Goal: Task Accomplishment & Management: Manage account settings

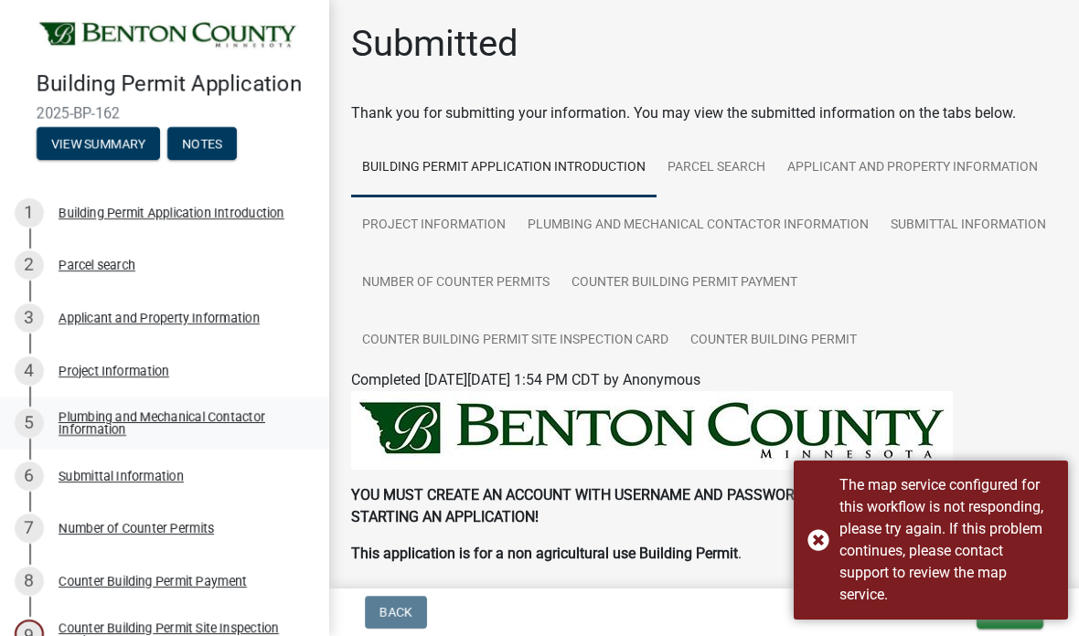
click at [107, 415] on div "Plumbing and Mechanical Contactor Information" at bounding box center [178, 423] width 241 height 26
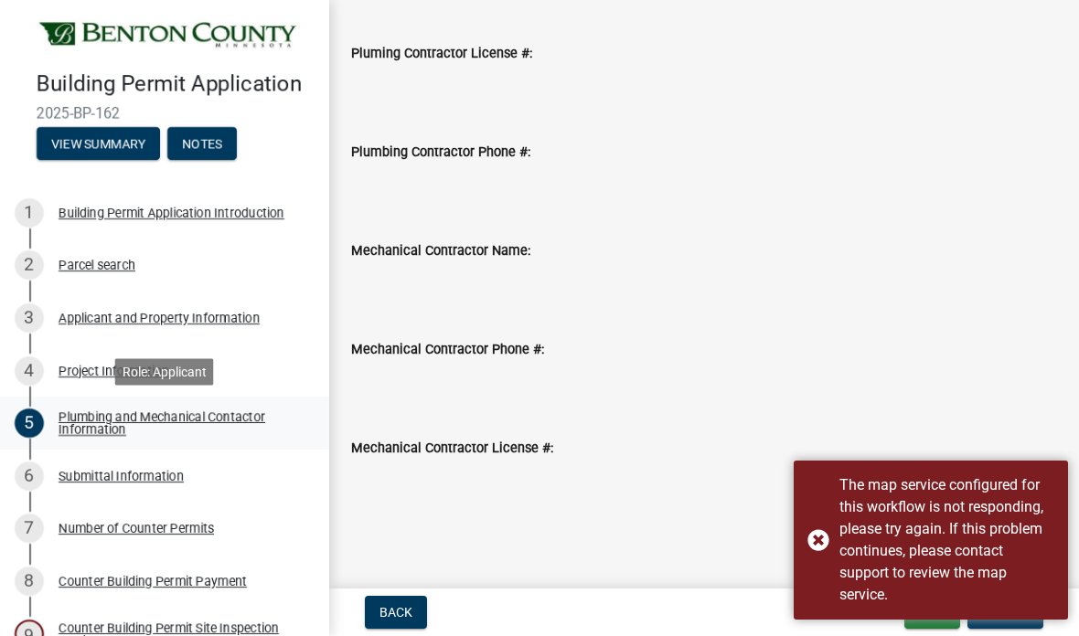
scroll to position [265, 0]
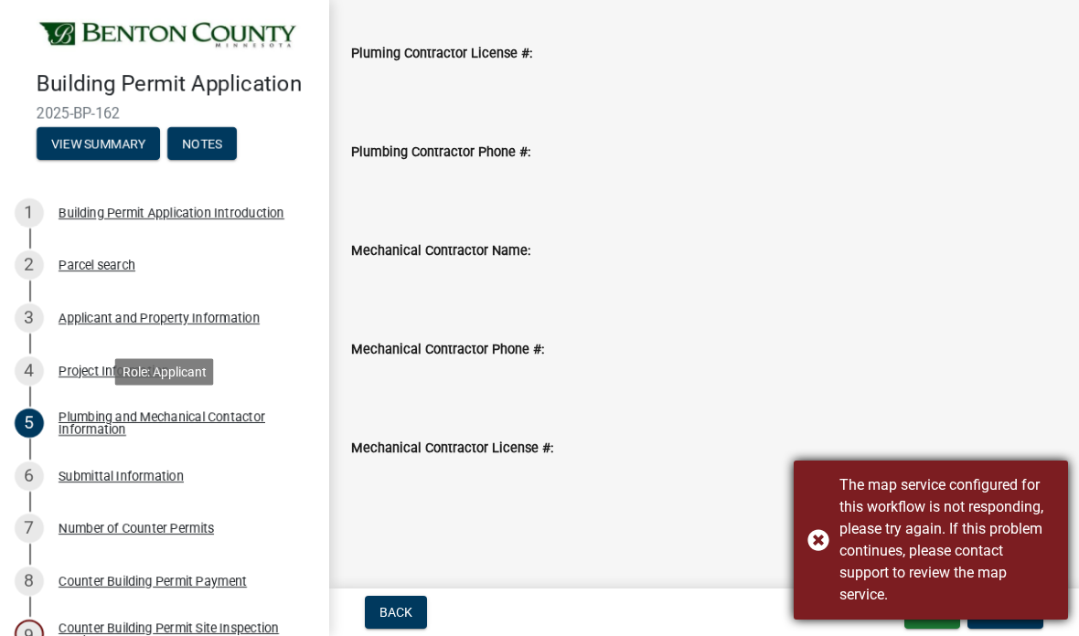
click at [823, 544] on div "The map service configured for this workflow is not responding, please try agai…" at bounding box center [930, 540] width 274 height 159
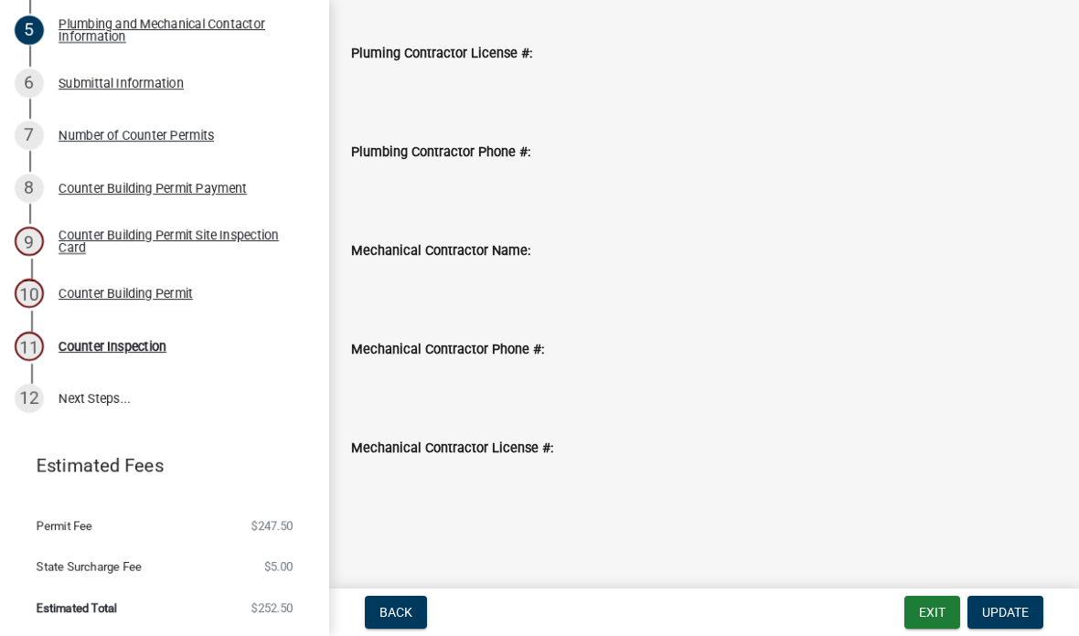
scroll to position [392, 0]
click at [82, 258] on link "9 Counter Building Permit Site Inspection Card" at bounding box center [164, 242] width 329 height 53
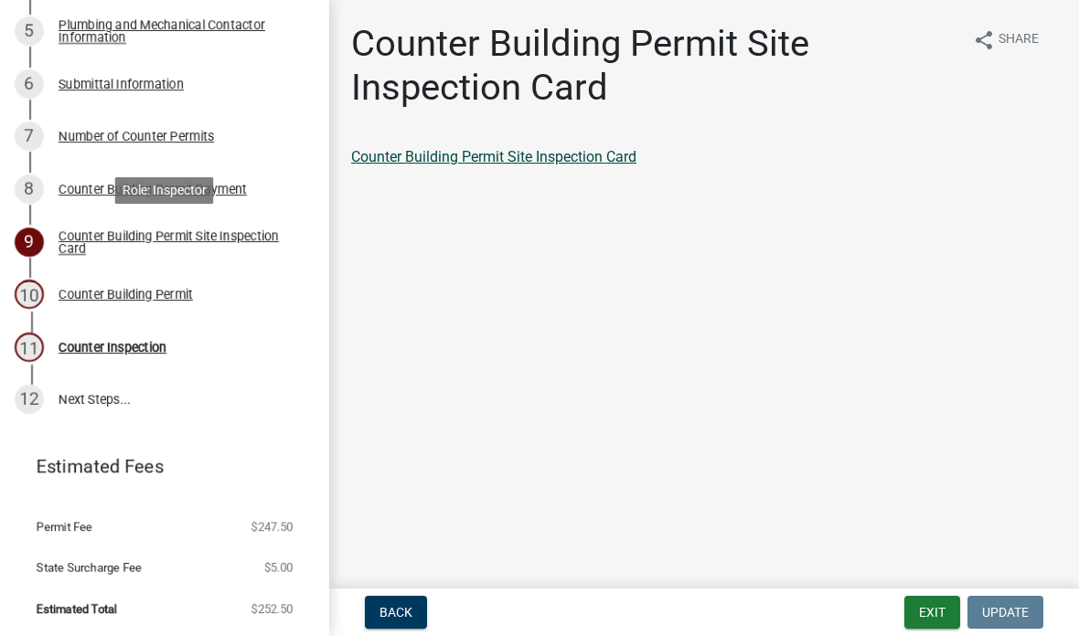
click at [395, 148] on link "Counter Building Permit Site Inspection Card" at bounding box center [493, 156] width 285 height 17
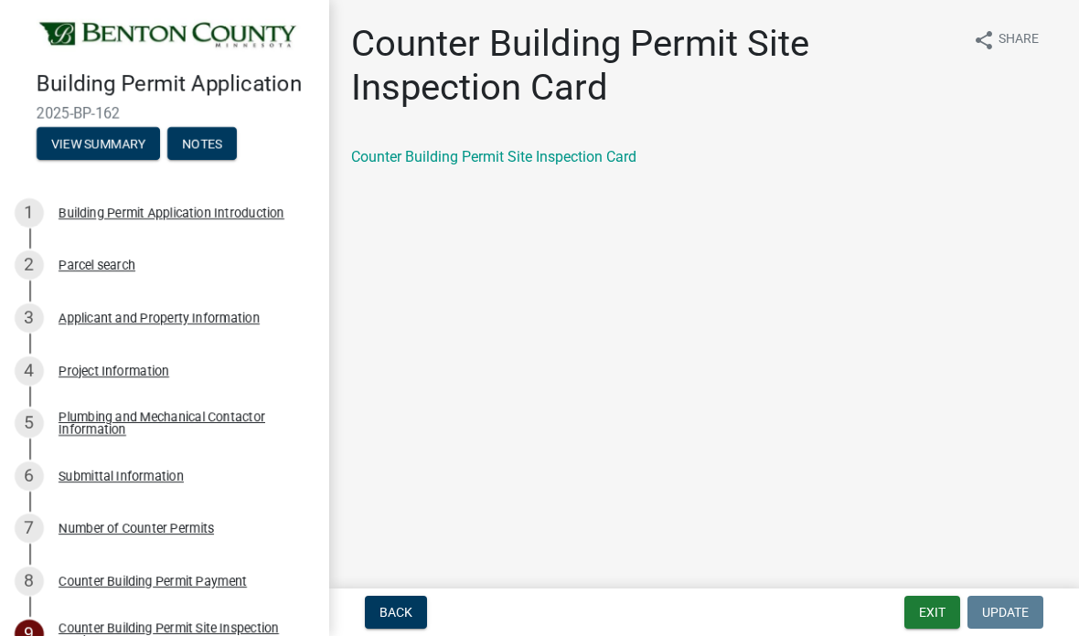
click at [88, 35] on img at bounding box center [168, 35] width 263 height 33
click at [405, 602] on button "Back" at bounding box center [396, 612] width 62 height 33
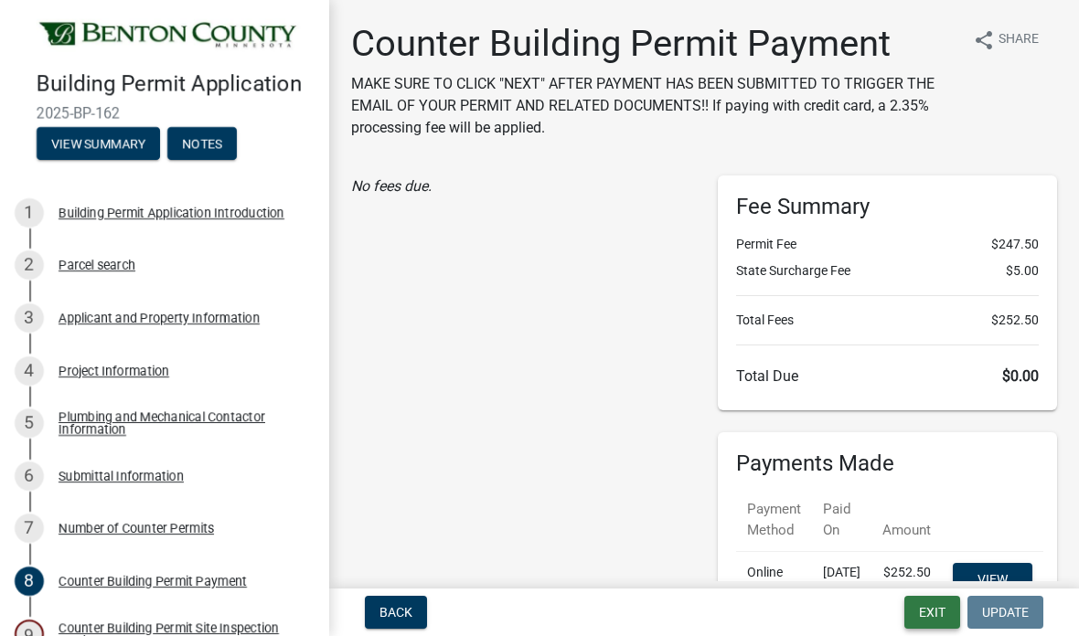
click at [930, 618] on button "Exit" at bounding box center [932, 612] width 56 height 33
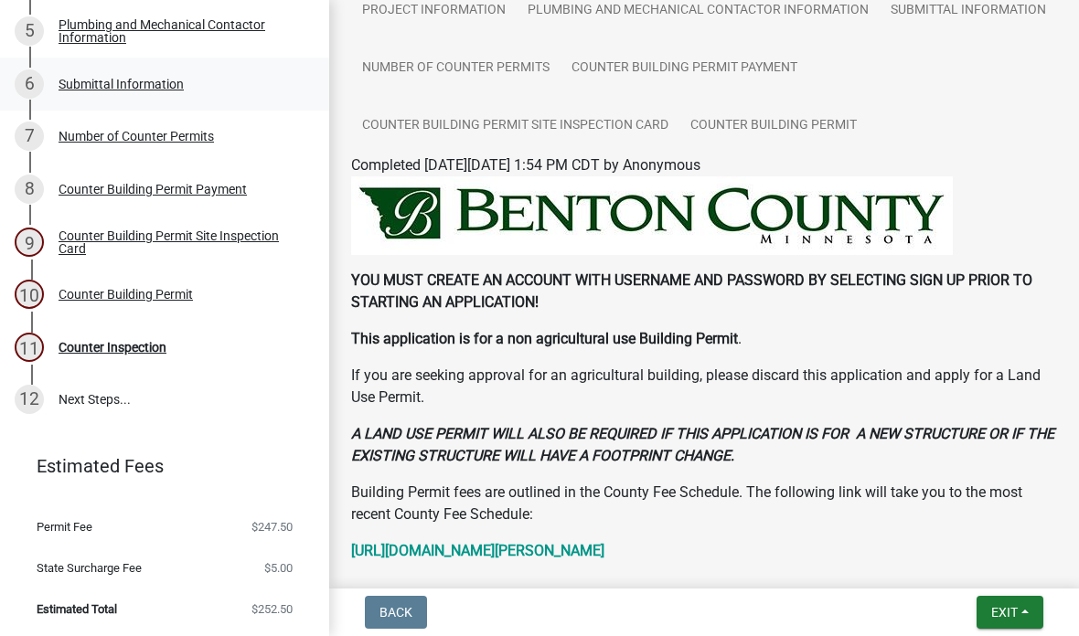
scroll to position [213, 0]
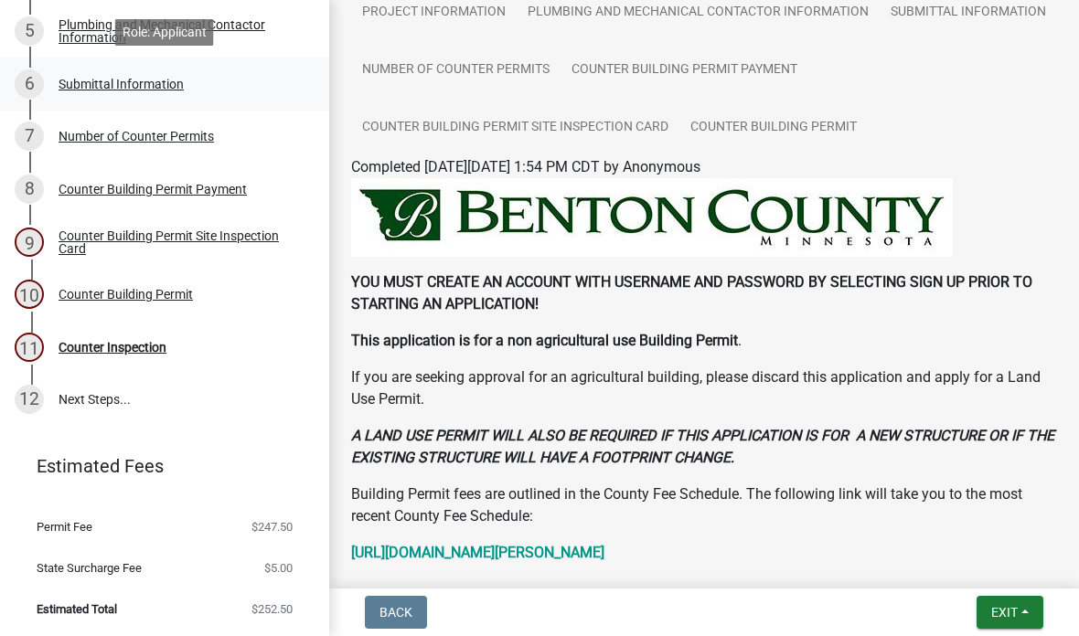
click at [80, 79] on div "Submittal Information" at bounding box center [120, 84] width 125 height 13
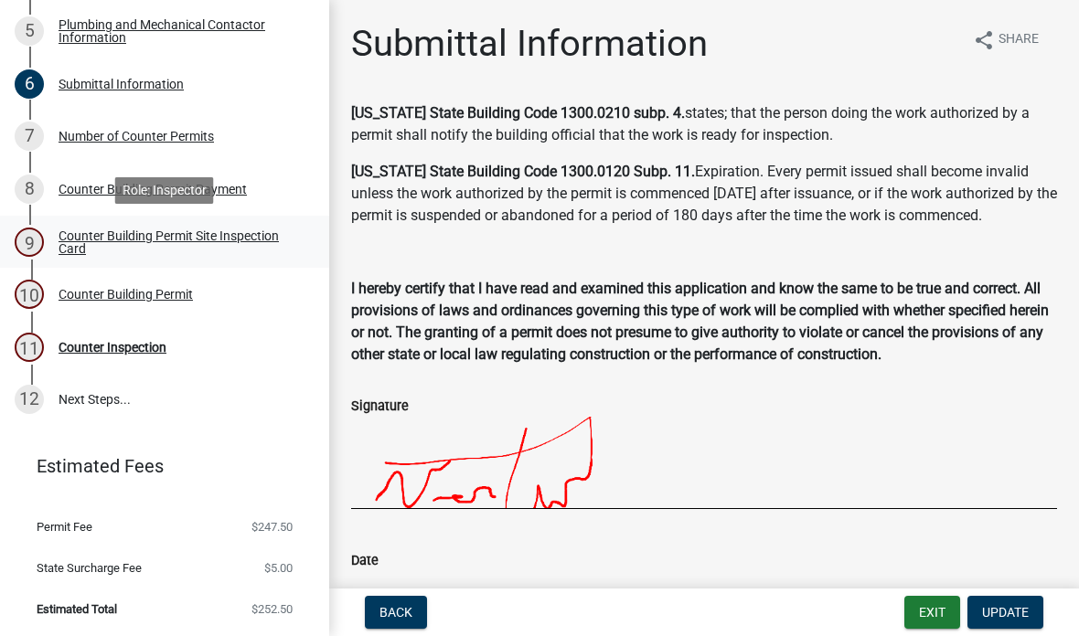
click at [90, 246] on div "Counter Building Permit Site Inspection Card" at bounding box center [178, 242] width 241 height 26
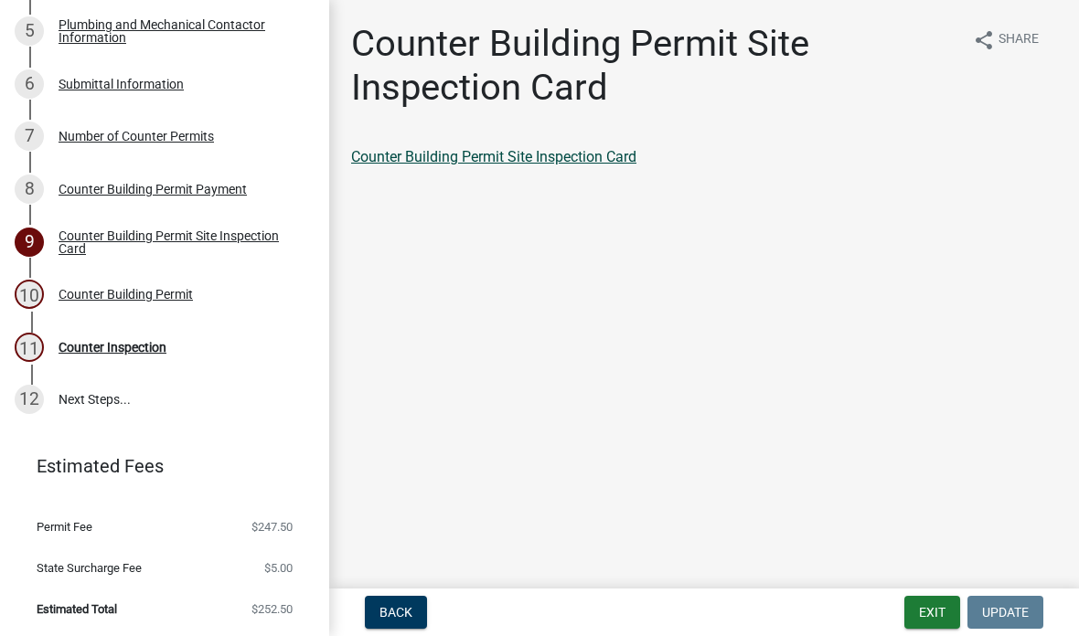
click at [404, 154] on link "Counter Building Permit Site Inspection Card" at bounding box center [493, 156] width 285 height 17
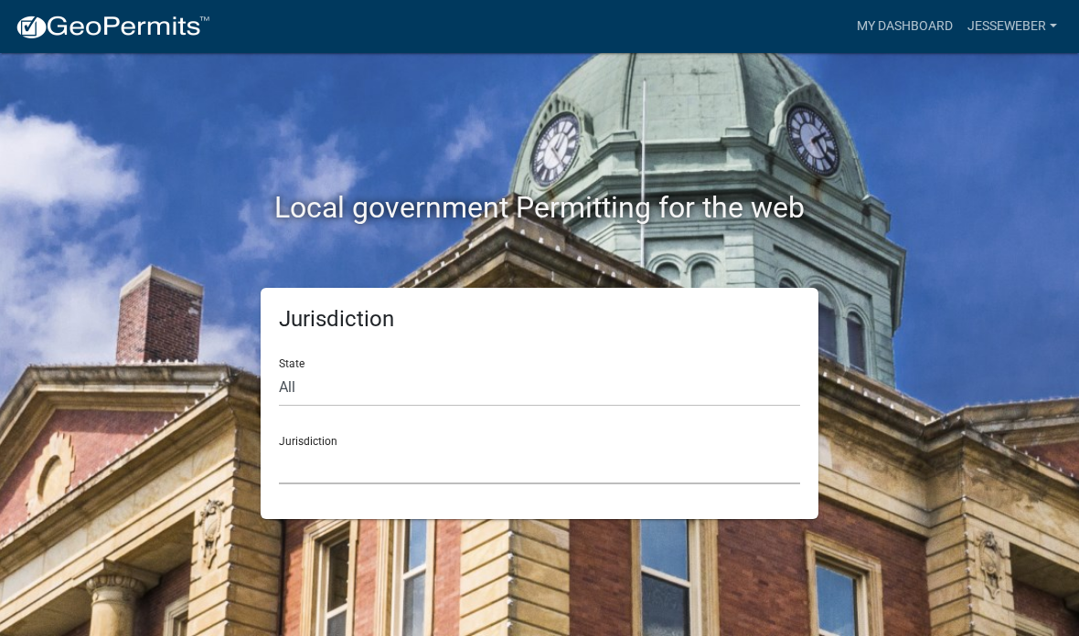
click at [363, 476] on select "Custer County, Colorado City of Bainbridge, Georgia Cook County, Georgia Crawfo…" at bounding box center [539, 465] width 521 height 37
click at [357, 384] on select "All [US_STATE] [US_STATE] [US_STATE] [US_STATE] [US_STATE] [US_STATE] [US_STATE…" at bounding box center [539, 387] width 521 height 37
click at [405, 384] on select "All [US_STATE] [US_STATE] [US_STATE] [US_STATE] [US_STATE] [US_STATE] [US_STATE…" at bounding box center [539, 387] width 521 height 37
select select "[US_STATE]"
click at [528, 464] on select "[GEOGRAPHIC_DATA], [US_STATE] [GEOGRAPHIC_DATA], [US_STATE] [GEOGRAPHIC_DATA], …" at bounding box center [539, 465] width 521 height 37
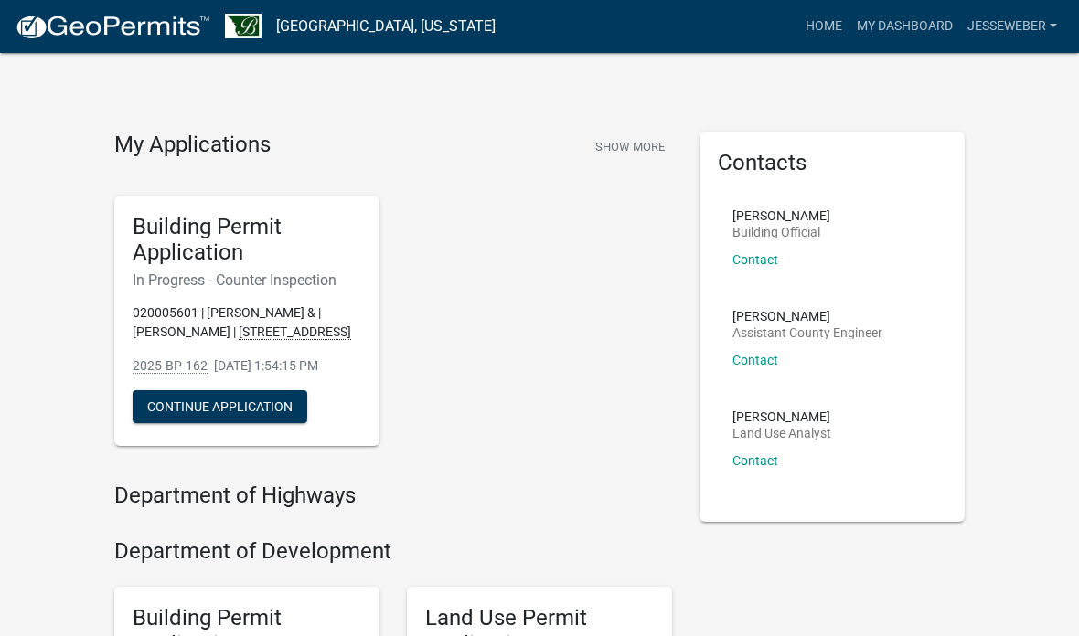
click at [203, 232] on h5 "Building Permit Application" at bounding box center [247, 240] width 229 height 53
click at [163, 227] on h5 "Building Permit Application" at bounding box center [247, 240] width 229 height 53
click at [167, 309] on p "020005601 | DENNIS RIEDEMAN & | TRACY RIEDEMAN | 10650 95TH AVE NE" at bounding box center [247, 322] width 229 height 38
click at [178, 262] on h5 "Building Permit Application" at bounding box center [247, 240] width 229 height 53
click at [275, 274] on h6 "In Progress - Counter Inspection" at bounding box center [247, 279] width 229 height 17
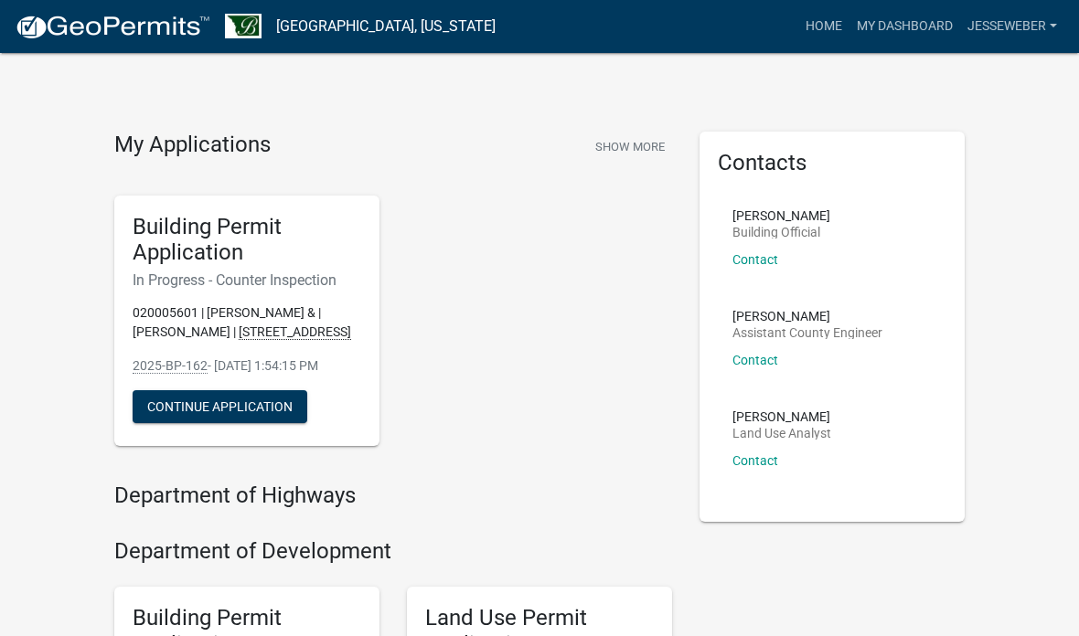
click at [180, 284] on h6 "In Progress - Counter Inspection" at bounding box center [247, 279] width 229 height 17
click at [639, 145] on button "Show More" at bounding box center [630, 147] width 84 height 30
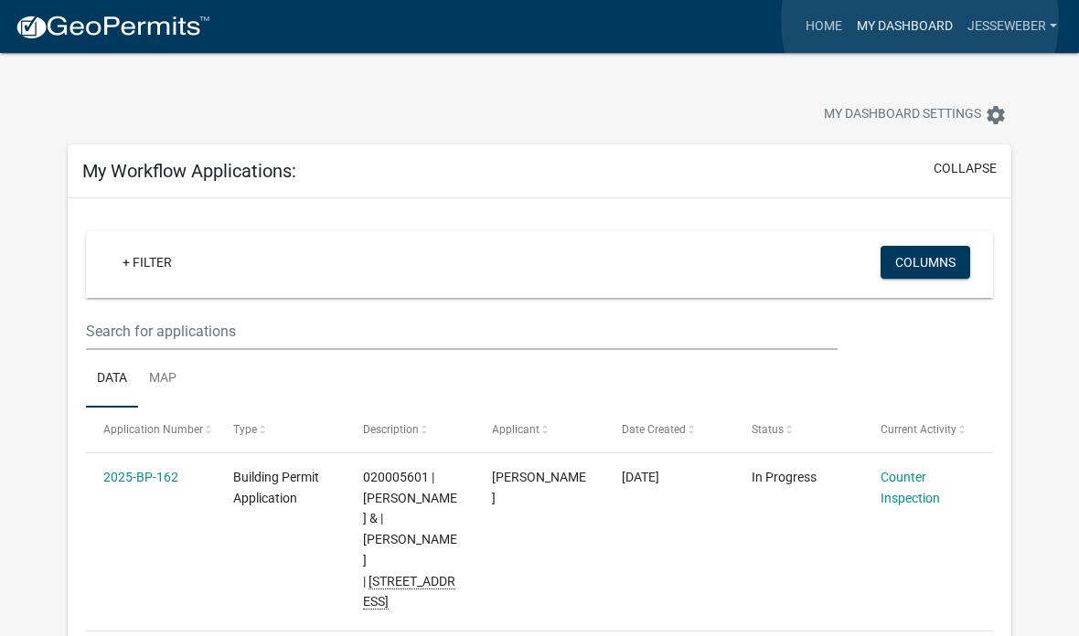
click at [920, 21] on link "My Dashboard" at bounding box center [904, 26] width 111 height 35
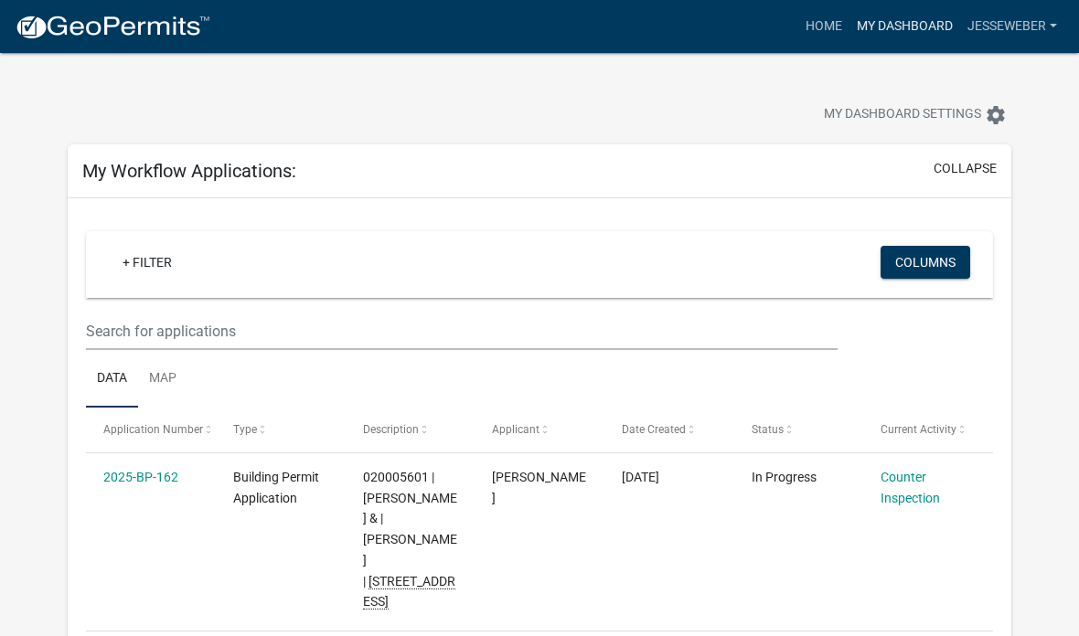
click at [879, 27] on link "My Dashboard" at bounding box center [904, 26] width 111 height 35
click at [821, 21] on link "Home" at bounding box center [823, 26] width 51 height 35
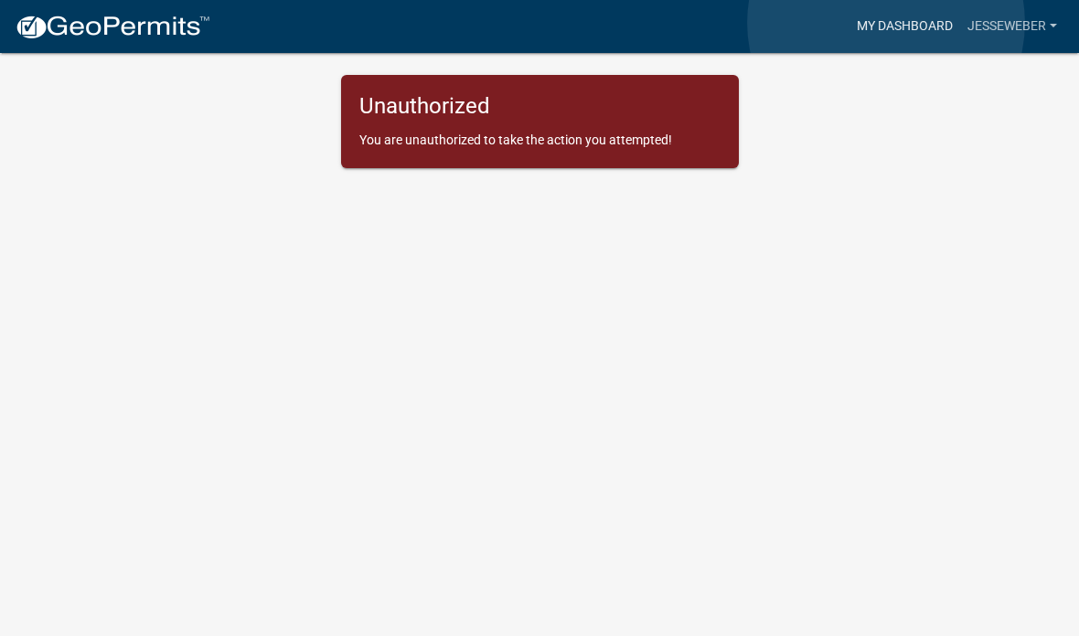
click at [886, 24] on link "My Dashboard" at bounding box center [904, 26] width 111 height 35
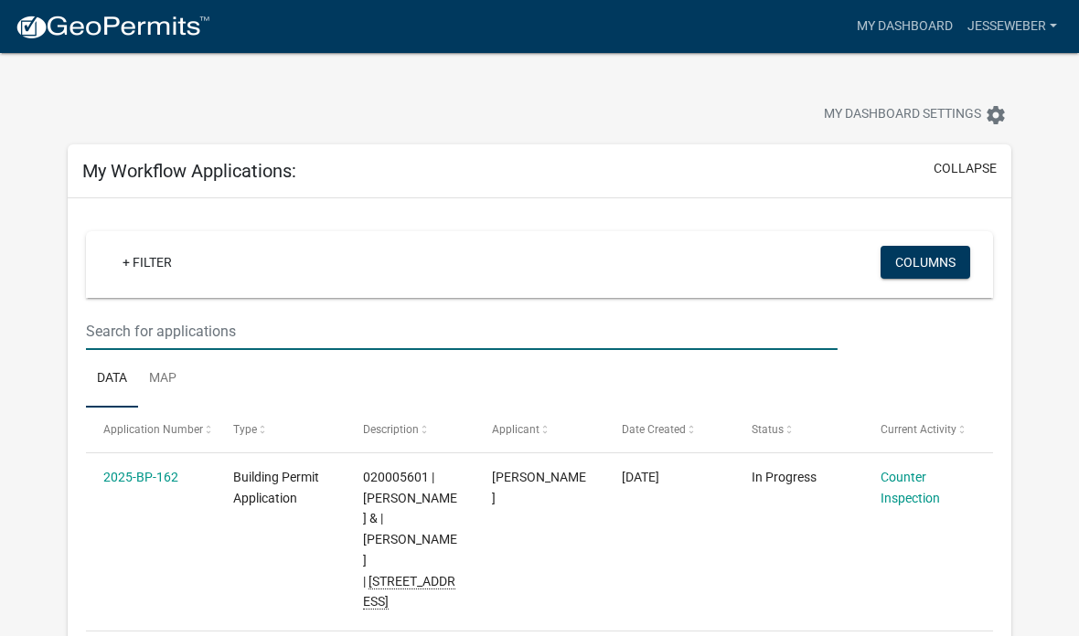
click at [127, 335] on input "text" at bounding box center [461, 331] width 751 height 37
click at [163, 336] on input "text" at bounding box center [461, 331] width 751 height 37
paste input "040028101"
type input "040028101"
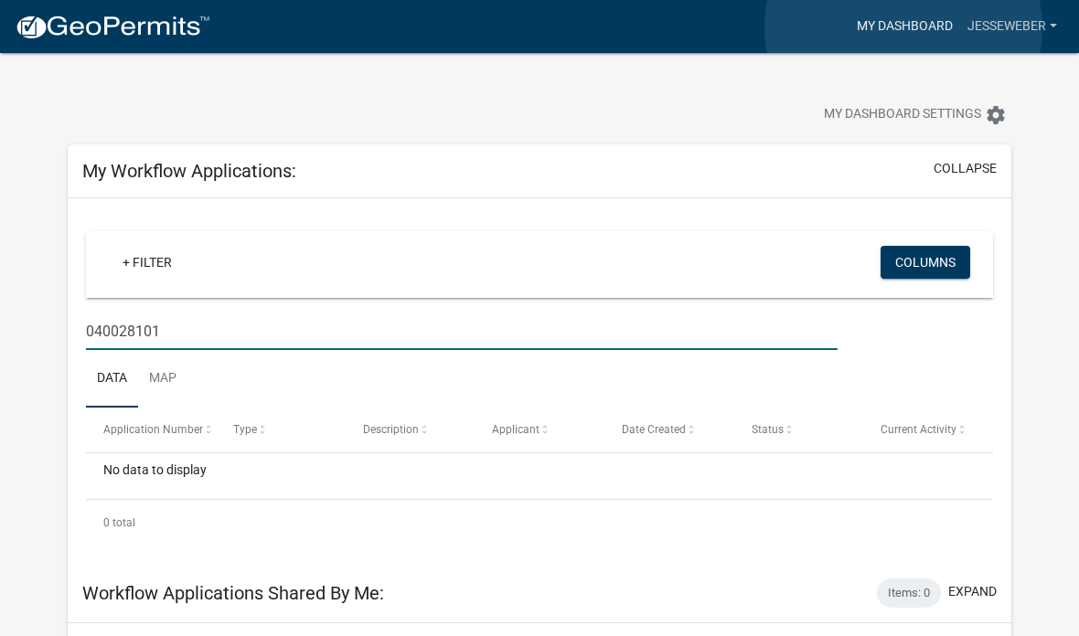
click at [903, 28] on link "My Dashboard" at bounding box center [904, 26] width 111 height 35
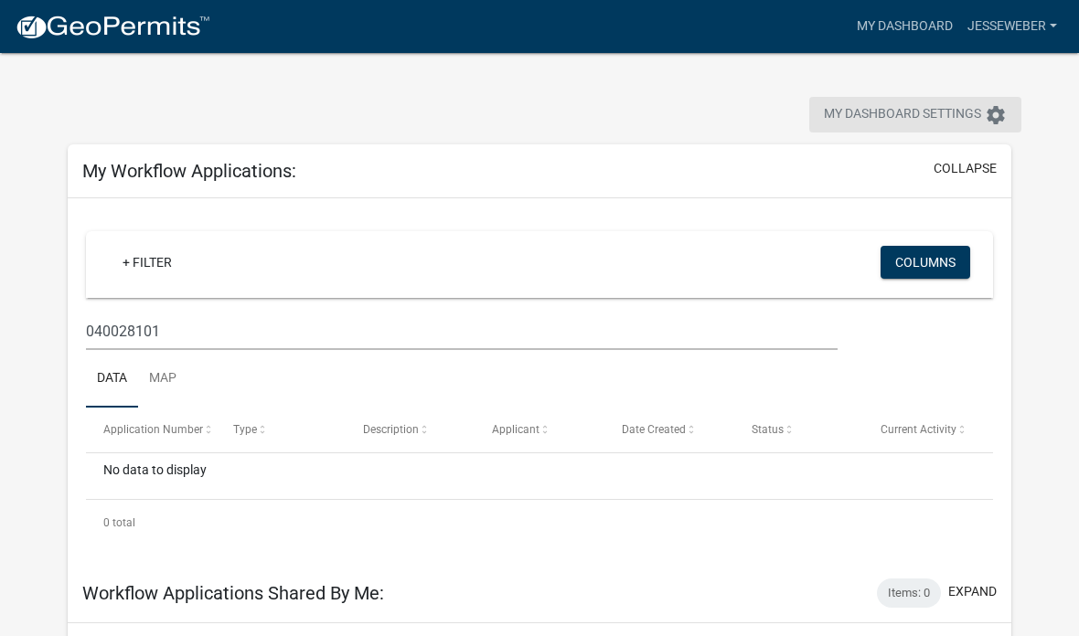
click at [947, 112] on span "My Dashboard Settings" at bounding box center [902, 115] width 157 height 22
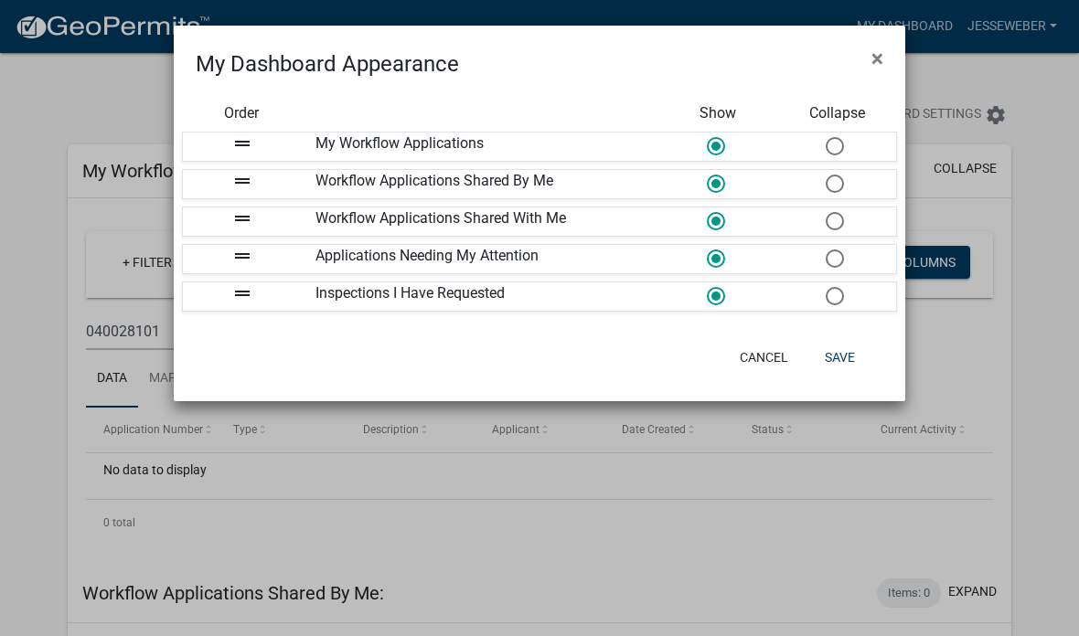
click at [985, 109] on ngb-modal-window "My Dashboard Appearance × Order Show Collapse drag_handle My Workflow Applicati…" at bounding box center [539, 318] width 1079 height 636
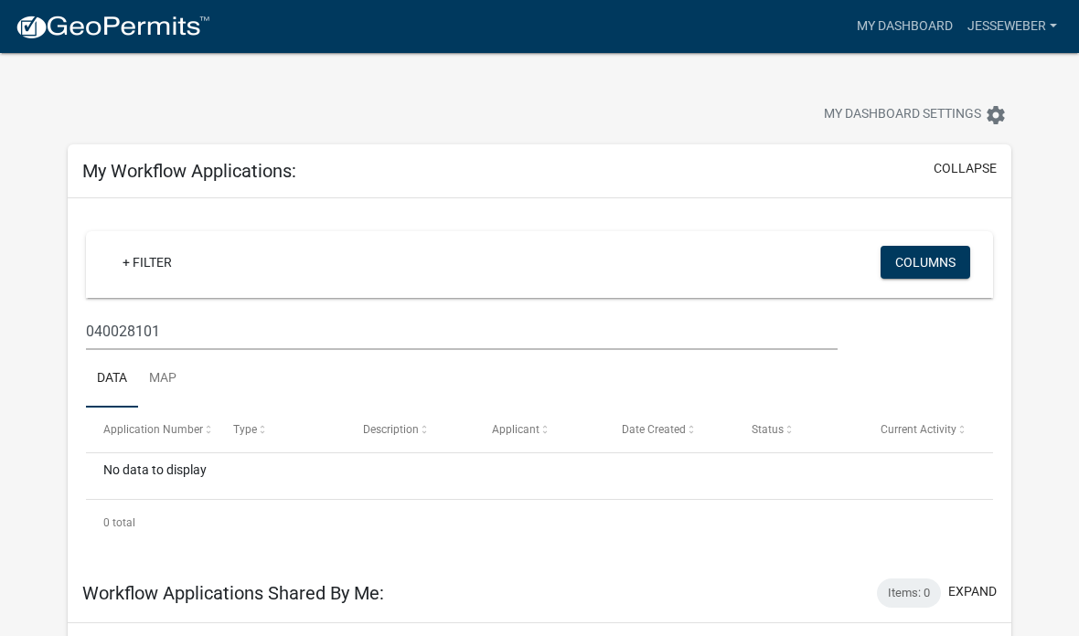
click at [871, 55] on div "My Dashboard Settings settings" at bounding box center [539, 95] width 971 height 84
click at [56, 18] on img at bounding box center [113, 27] width 196 height 27
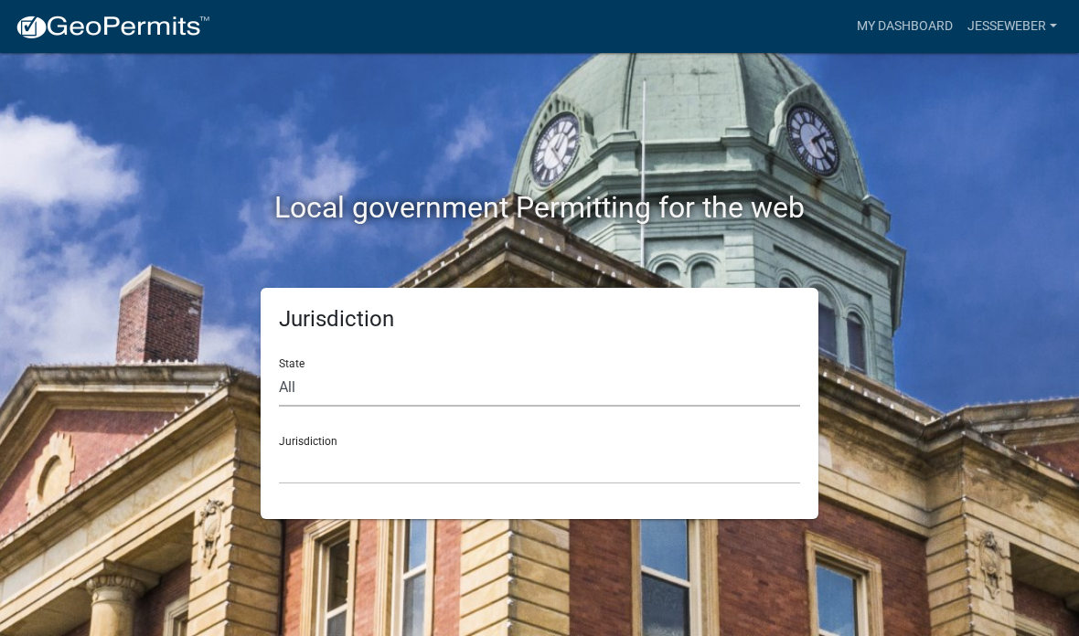
click at [687, 374] on select "All [US_STATE] [US_STATE] [US_STATE] [US_STATE] [US_STATE] [US_STATE] [US_STATE…" at bounding box center [539, 387] width 521 height 37
select select "[US_STATE]"
click at [473, 470] on select "[GEOGRAPHIC_DATA], [US_STATE] [GEOGRAPHIC_DATA], [US_STATE] [GEOGRAPHIC_DATA], …" at bounding box center [539, 465] width 521 height 37
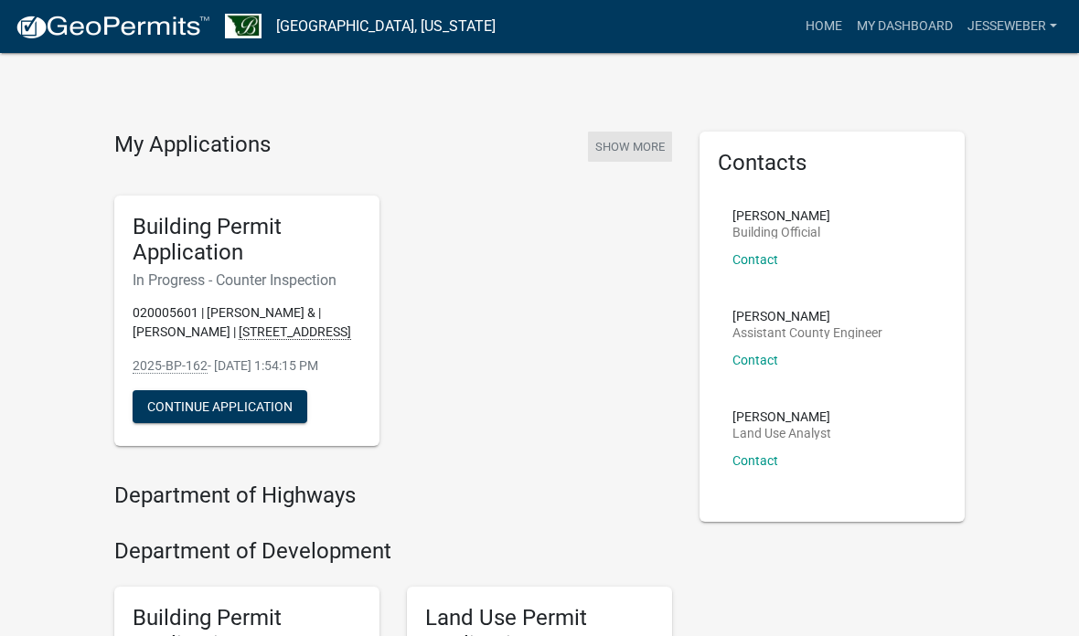
click at [642, 146] on button "Show More" at bounding box center [630, 147] width 84 height 30
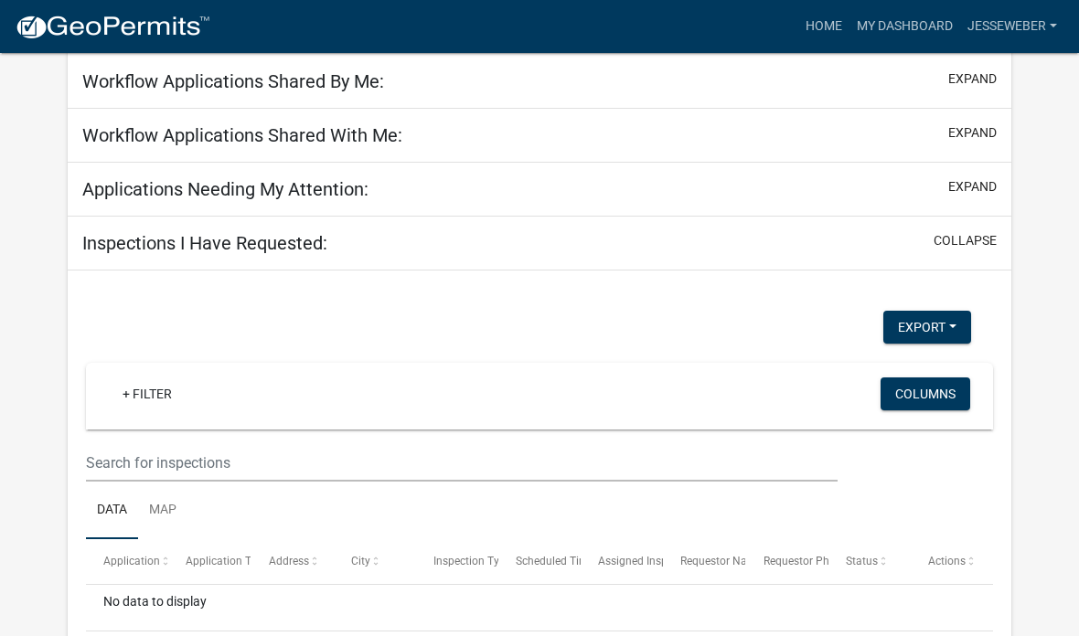
scroll to position [657, 0]
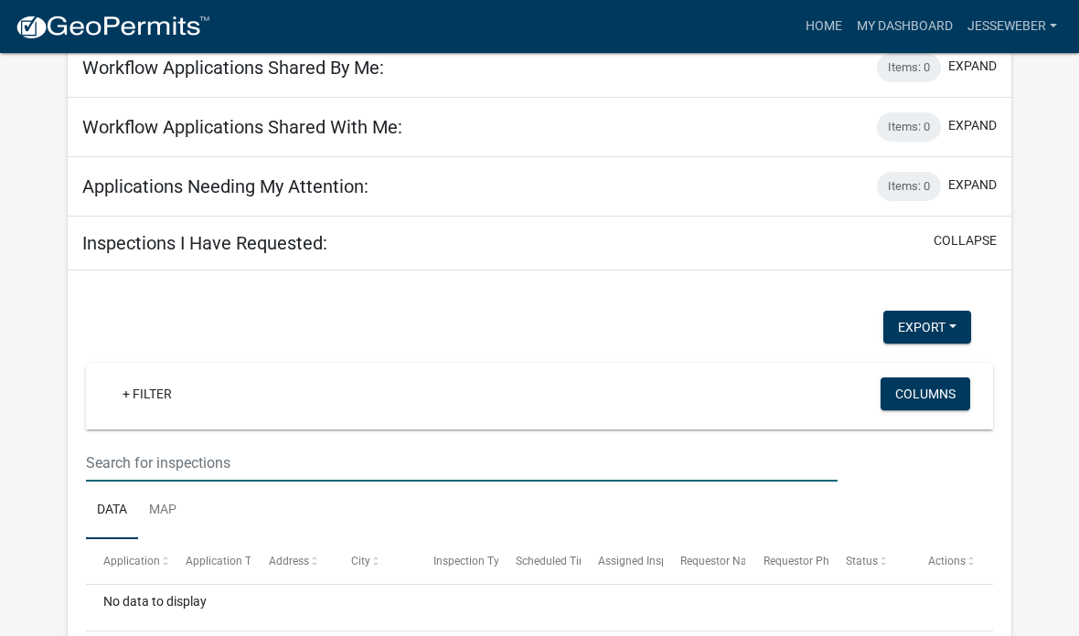
click at [129, 453] on input "text" at bounding box center [461, 462] width 751 height 37
click at [141, 456] on input "text" at bounding box center [461, 462] width 751 height 37
paste input "040028101"
type input "040028101"
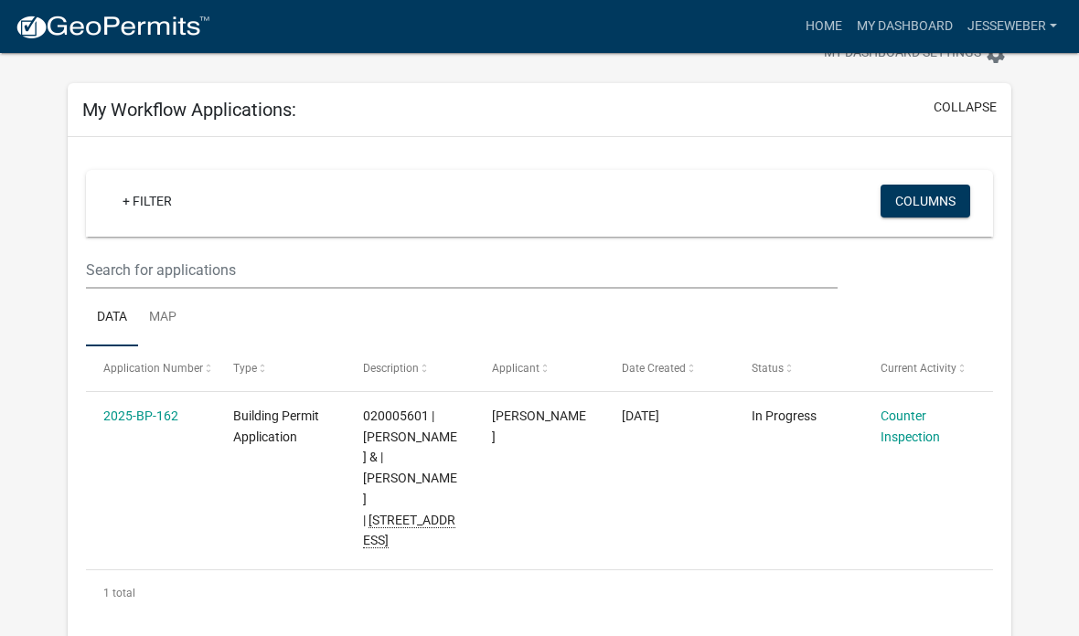
scroll to position [0, 0]
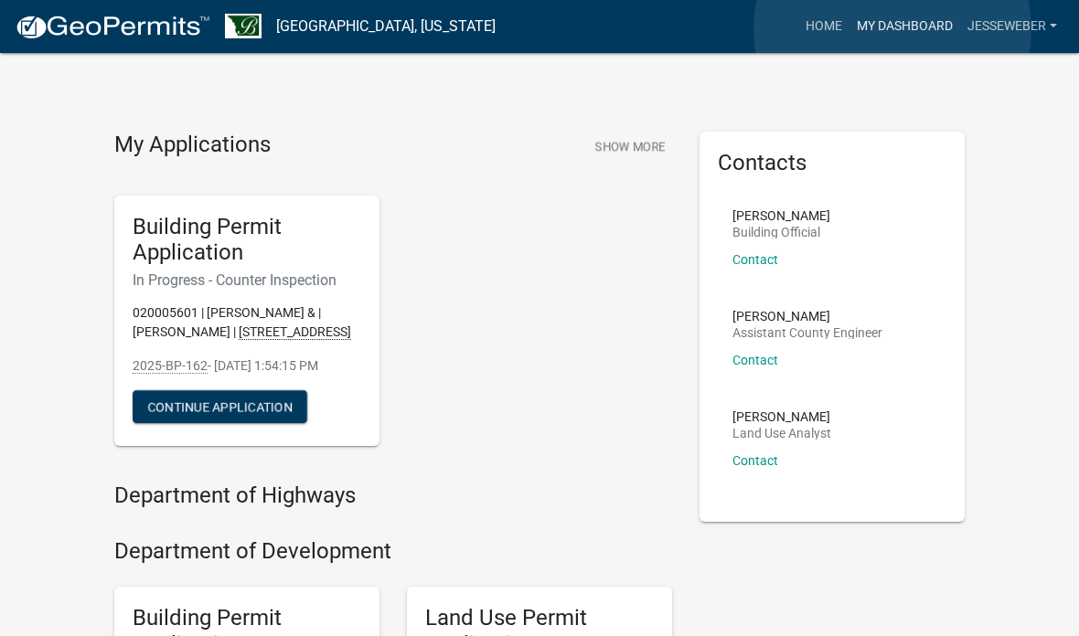
click at [893, 30] on link "My Dashboard" at bounding box center [904, 26] width 111 height 35
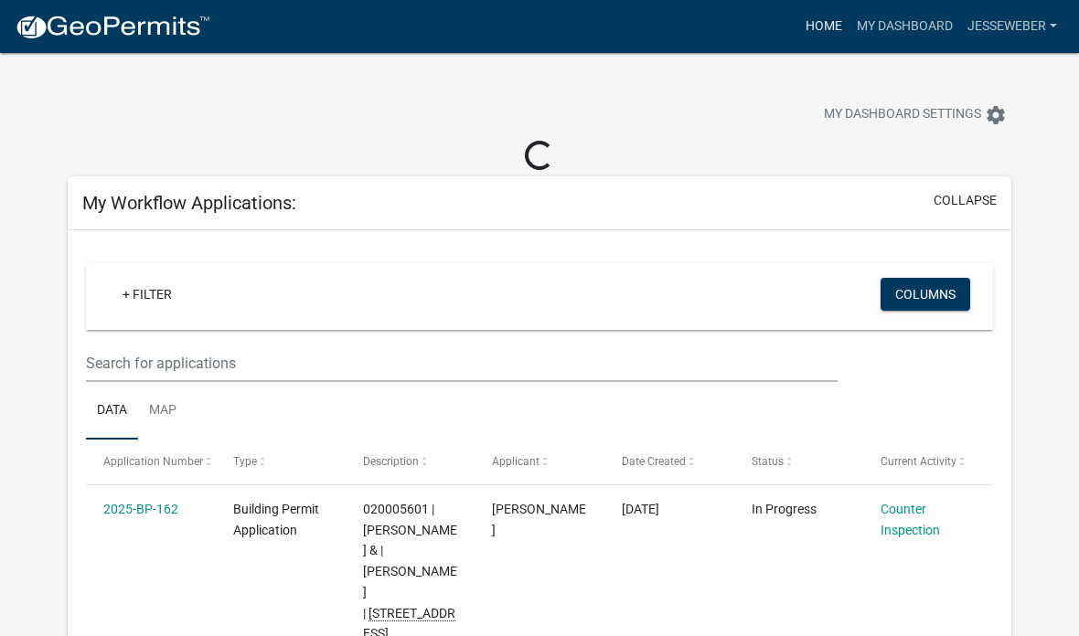
click at [807, 29] on link "Home" at bounding box center [823, 26] width 51 height 35
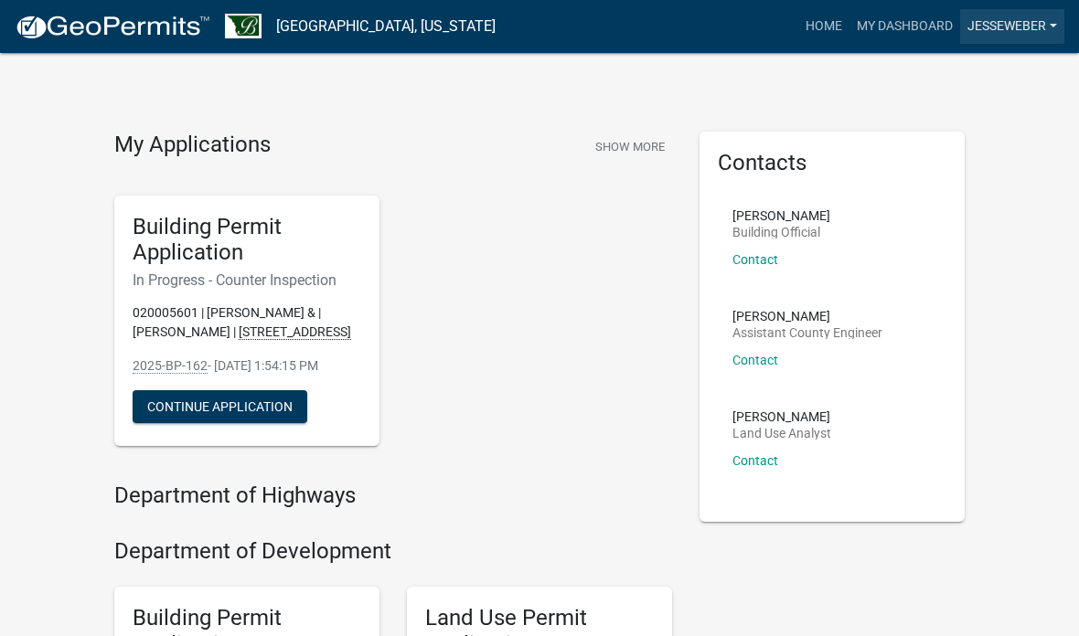
click at [1017, 33] on link "jesseweber" at bounding box center [1012, 26] width 104 height 35
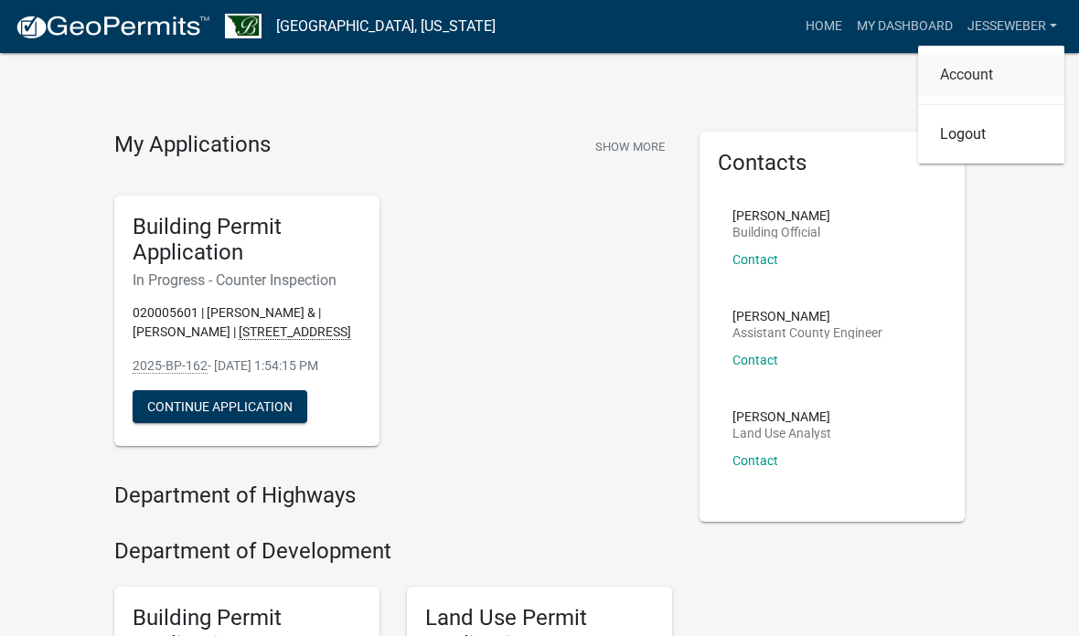
click at [965, 87] on link "Account" at bounding box center [991, 75] width 146 height 44
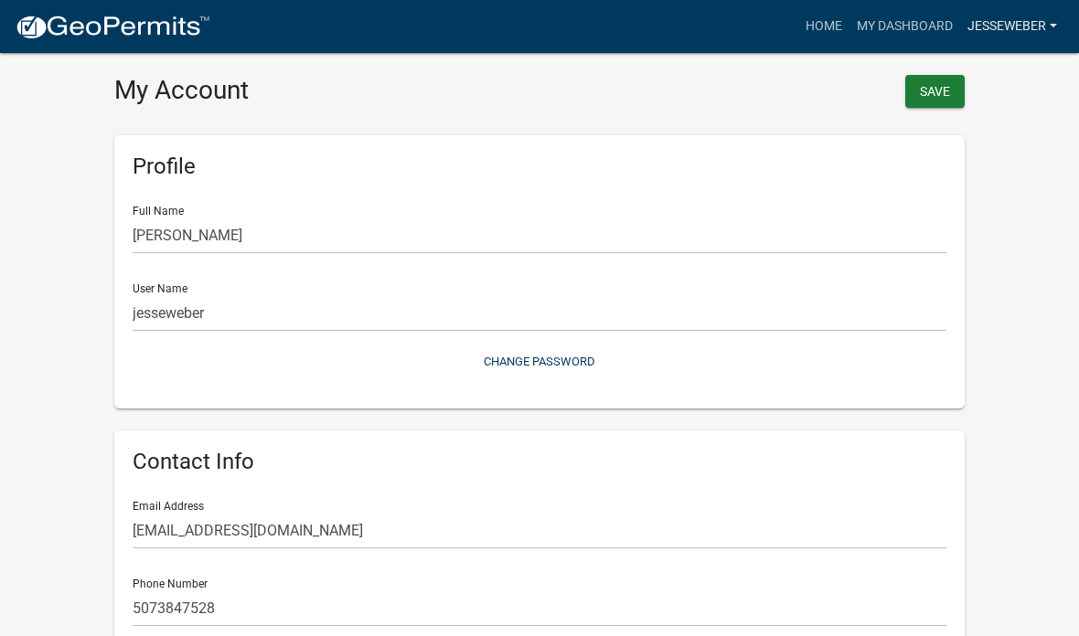
click at [1033, 16] on link "jesseweber" at bounding box center [1012, 26] width 104 height 35
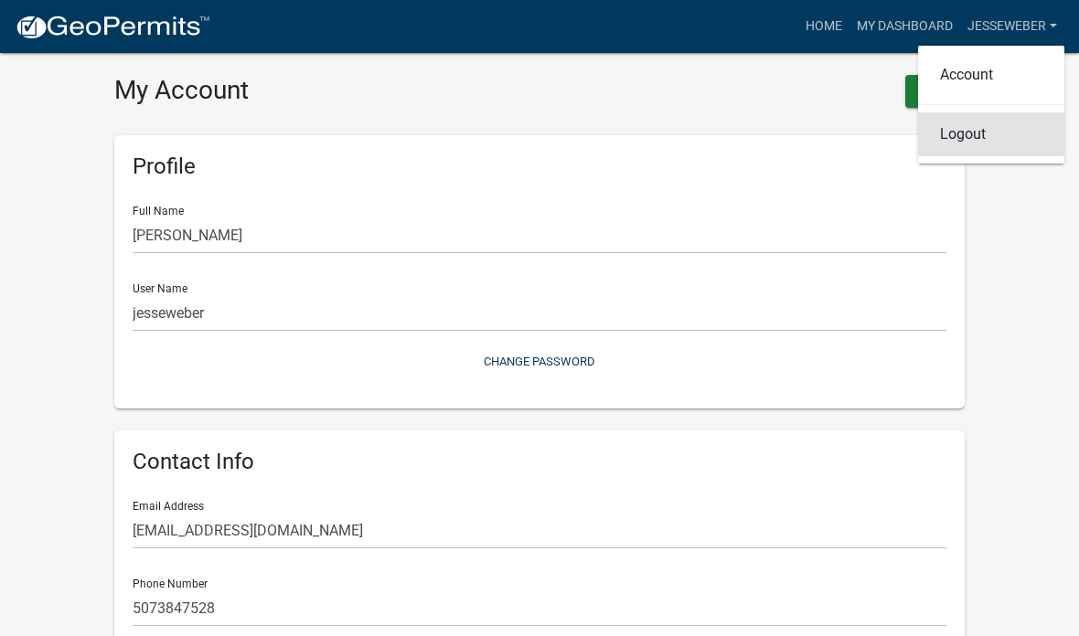
click at [967, 131] on link "Logout" at bounding box center [991, 134] width 146 height 44
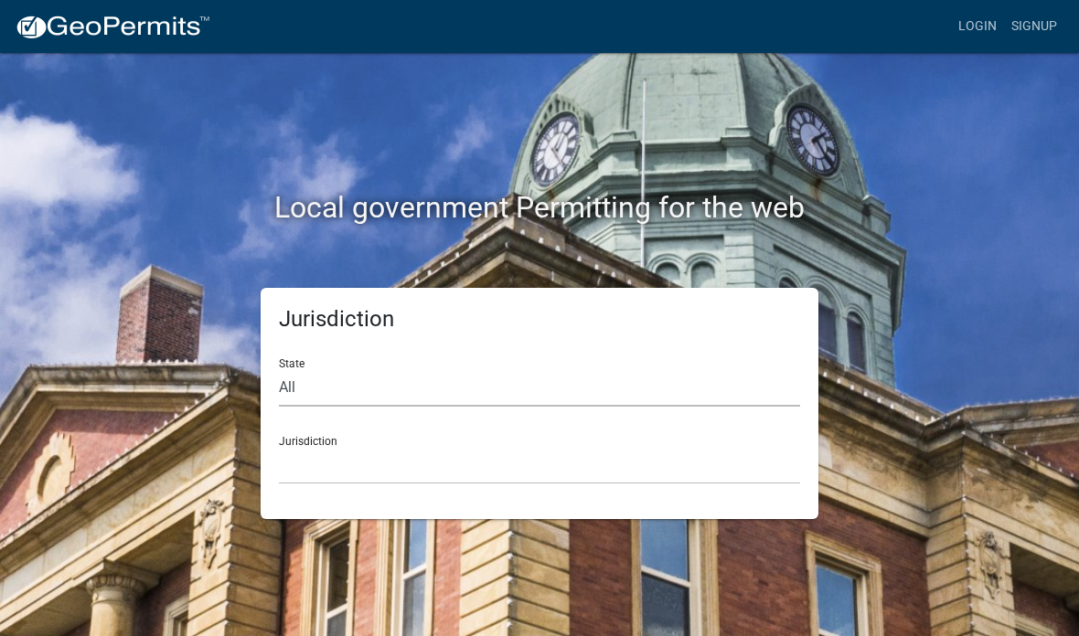
click at [410, 384] on select "All [US_STATE] [US_STATE] [US_STATE] [US_STATE] [US_STATE] [US_STATE] [US_STATE…" at bounding box center [539, 387] width 521 height 37
click at [438, 482] on select "[GEOGRAPHIC_DATA], [US_STATE] City of [GEOGRAPHIC_DATA], [US_STATE] [GEOGRAPHIC…" at bounding box center [539, 465] width 521 height 37
click at [457, 463] on select "[GEOGRAPHIC_DATA], [US_STATE] City of [GEOGRAPHIC_DATA], [US_STATE] [GEOGRAPHIC…" at bounding box center [539, 465] width 521 height 37
click at [387, 381] on select "All [US_STATE] [US_STATE] [US_STATE] [US_STATE] [US_STATE] [US_STATE] [US_STATE…" at bounding box center [539, 387] width 521 height 37
click at [388, 397] on select "All [US_STATE] [US_STATE] [US_STATE] [US_STATE] [US_STATE] [US_STATE] [US_STATE…" at bounding box center [539, 387] width 521 height 37
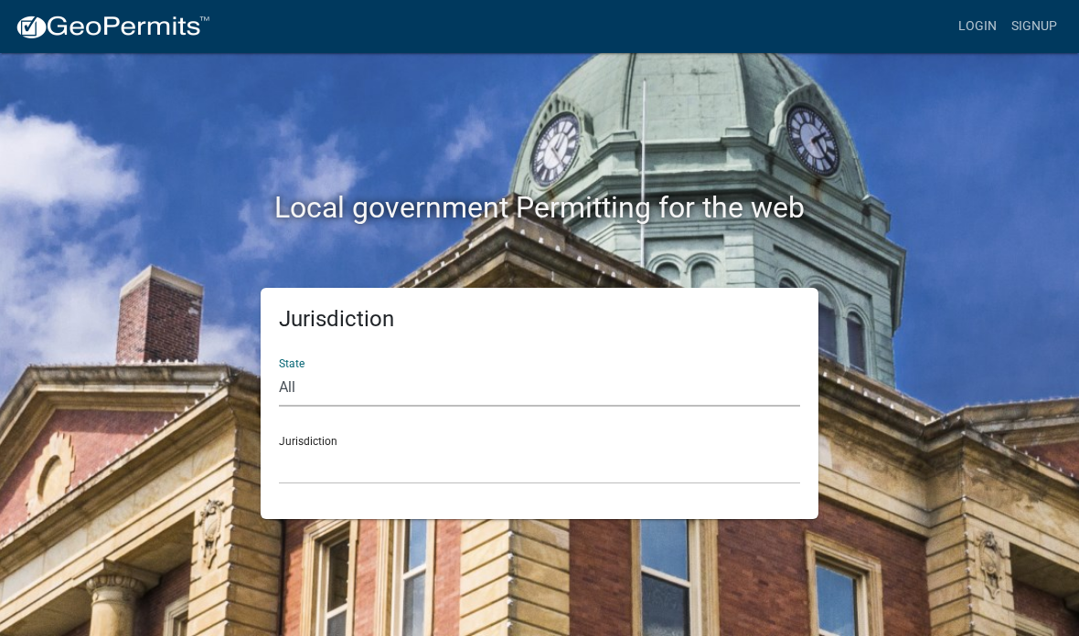
select select "[US_STATE]"
click at [426, 480] on select "[GEOGRAPHIC_DATA], [US_STATE] [GEOGRAPHIC_DATA], [US_STATE] [GEOGRAPHIC_DATA], …" at bounding box center [539, 465] width 521 height 37
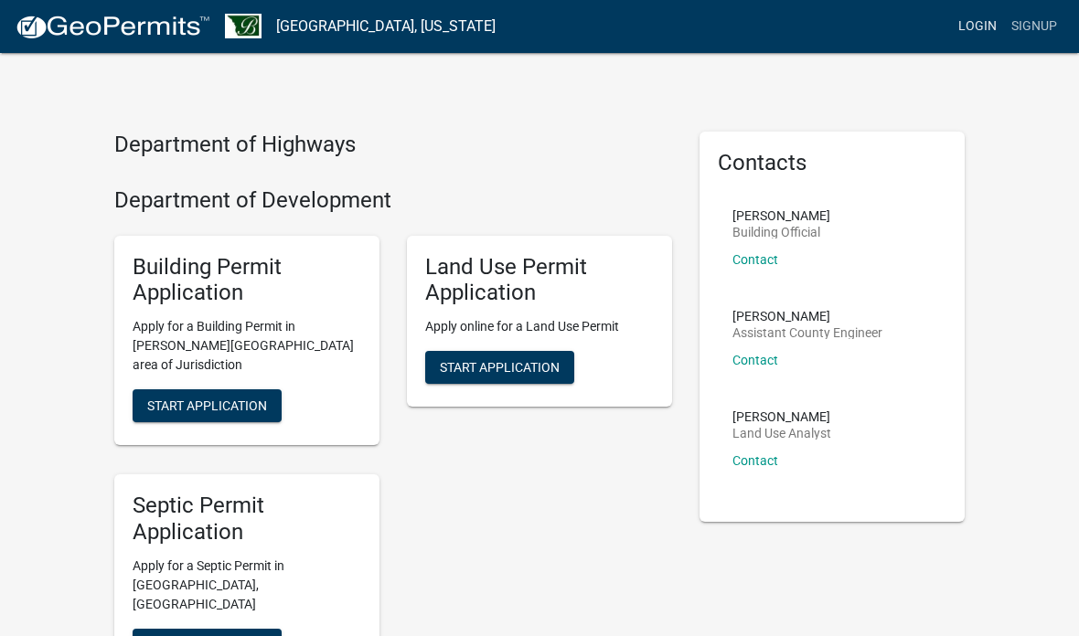
click at [972, 27] on link "Login" at bounding box center [977, 26] width 53 height 35
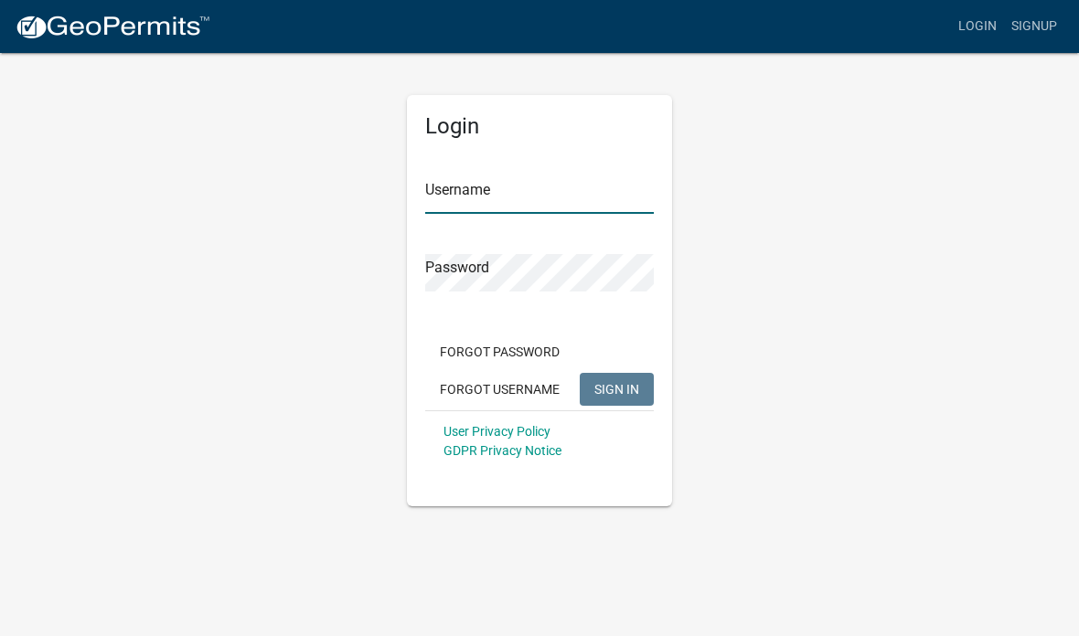
click at [539, 200] on input "Username" at bounding box center [539, 194] width 229 height 37
type input "WeberRoofing"
click at [627, 387] on span "SIGN IN" at bounding box center [616, 388] width 45 height 15
